Goal: Information Seeking & Learning: Learn about a topic

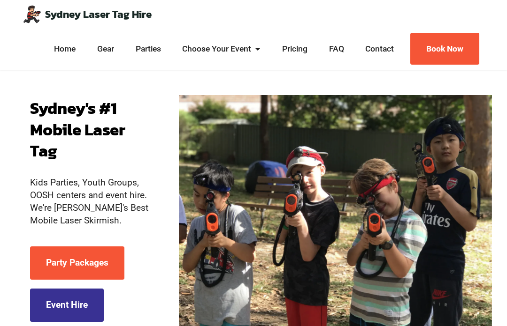
scroll to position [30, 0]
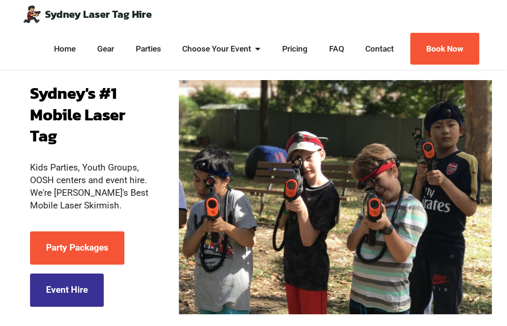
click at [299, 48] on link "Pricing" at bounding box center [295, 49] width 30 height 12
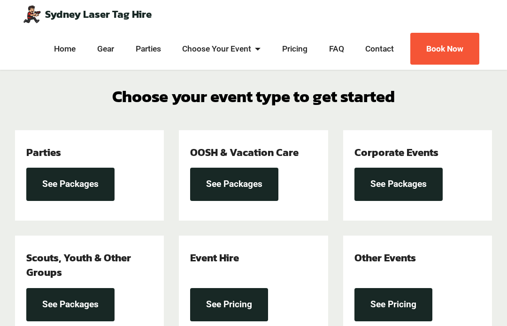
scroll to position [241, 0]
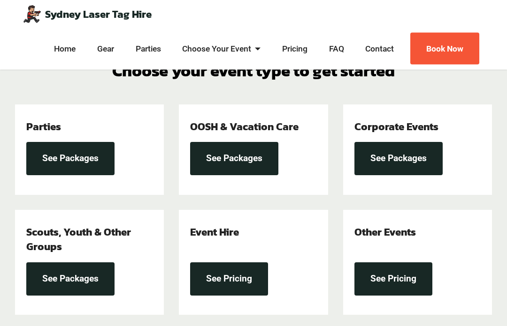
click at [99, 161] on link "See Packages" at bounding box center [70, 159] width 88 height 33
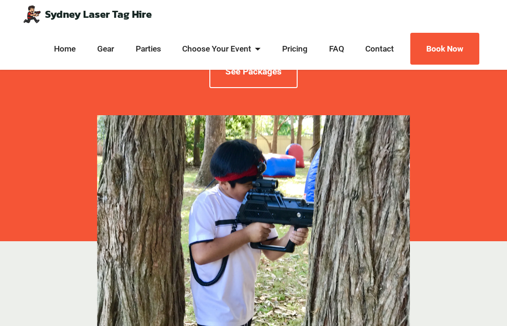
scroll to position [144, 0]
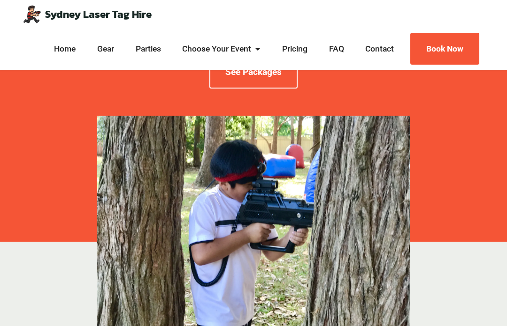
click at [105, 53] on link "Gear" at bounding box center [106, 49] width 22 height 12
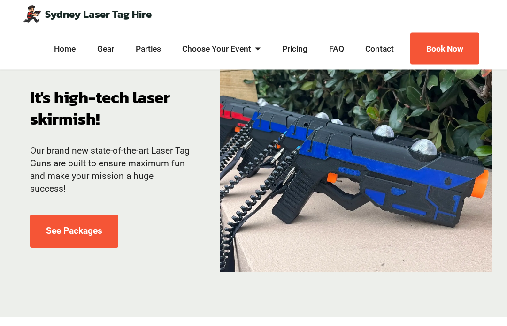
scroll to position [19, 0]
